Goal: Check status: Check status

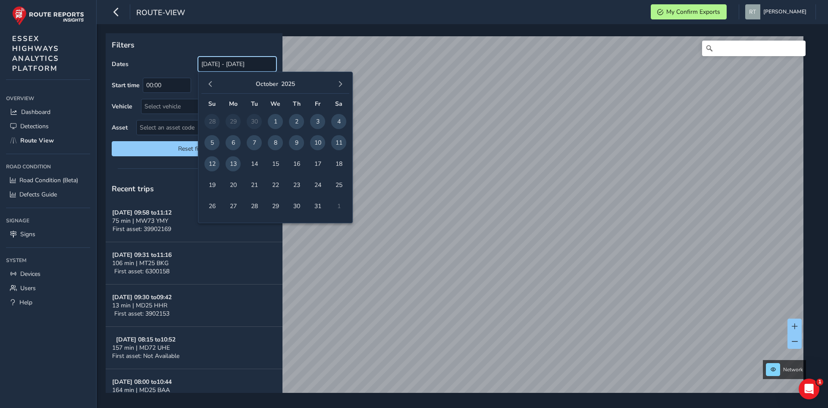
click at [223, 61] on input "[DATE] - [DATE]" at bounding box center [237, 64] width 79 height 15
click at [212, 85] on span "button" at bounding box center [211, 84] width 6 height 6
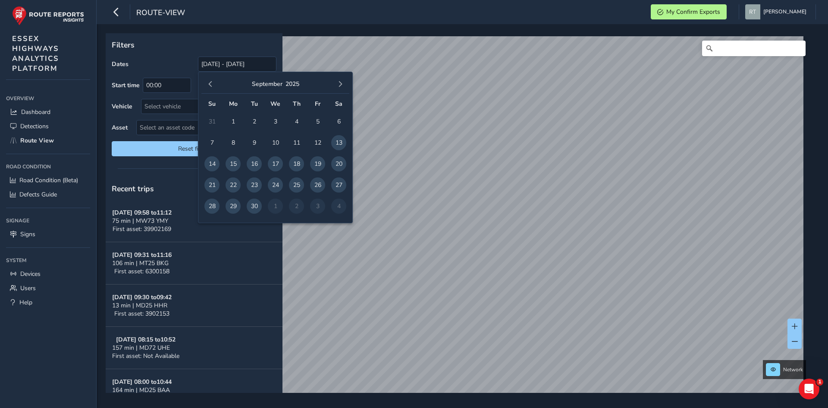
click at [212, 85] on span "button" at bounding box center [211, 84] width 6 height 6
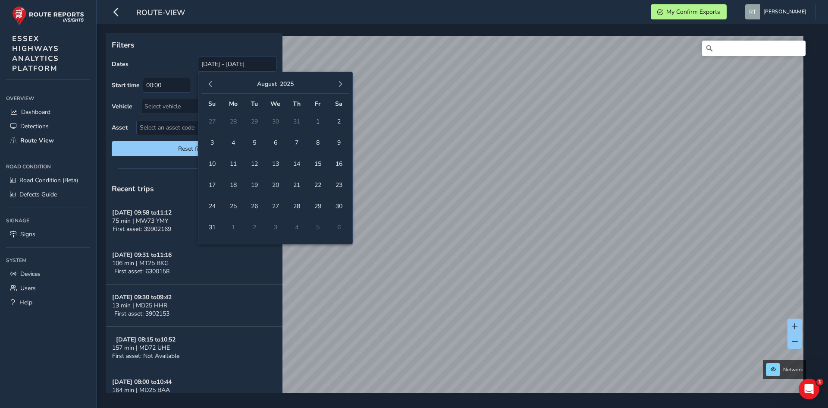
click at [212, 85] on span "button" at bounding box center [211, 84] width 6 height 6
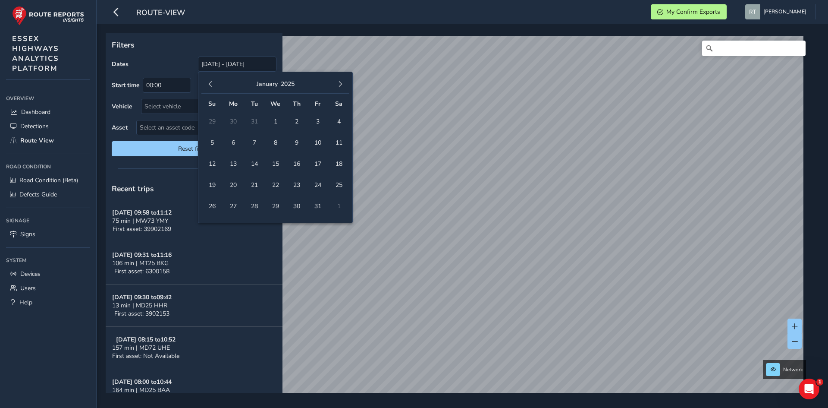
click at [212, 85] on span "button" at bounding box center [211, 84] width 6 height 6
click at [340, 82] on span "button" at bounding box center [340, 84] width 6 height 6
click at [274, 123] on span "1" at bounding box center [275, 121] width 15 height 15
click at [339, 82] on span "button" at bounding box center [340, 84] width 6 height 6
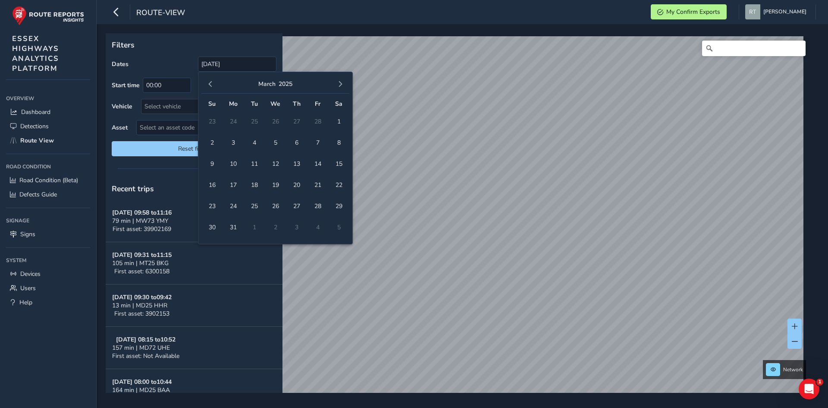
click at [339, 82] on span "button" at bounding box center [340, 84] width 6 height 6
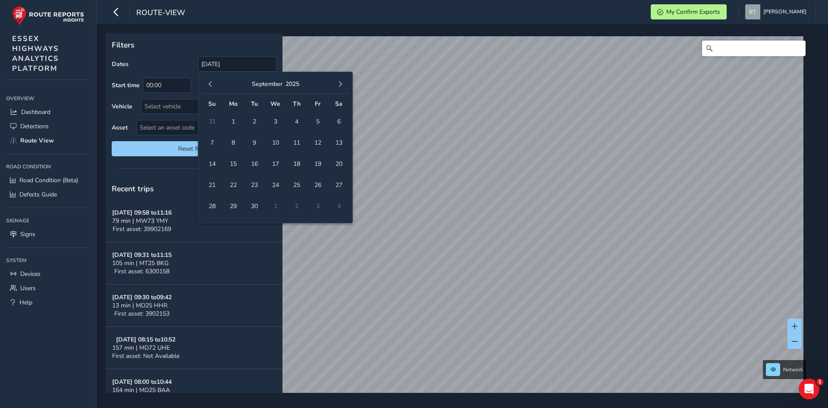
click at [339, 82] on span "button" at bounding box center [340, 84] width 6 height 6
click at [339, 184] on span "25" at bounding box center [338, 184] width 15 height 15
type input "[DATE] - [DATE]"
